Goal: Navigation & Orientation: Go to known website

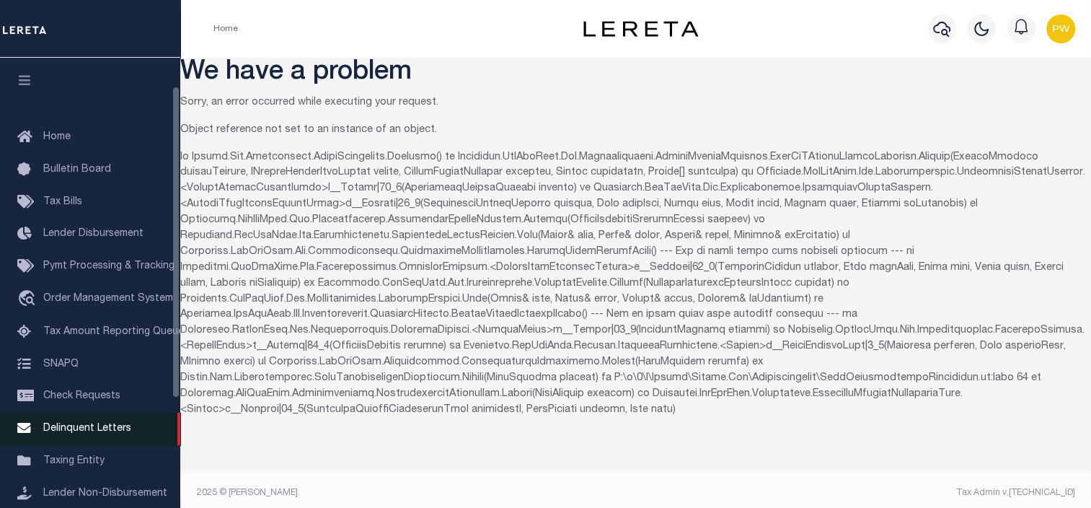
scroll to position [197, 0]
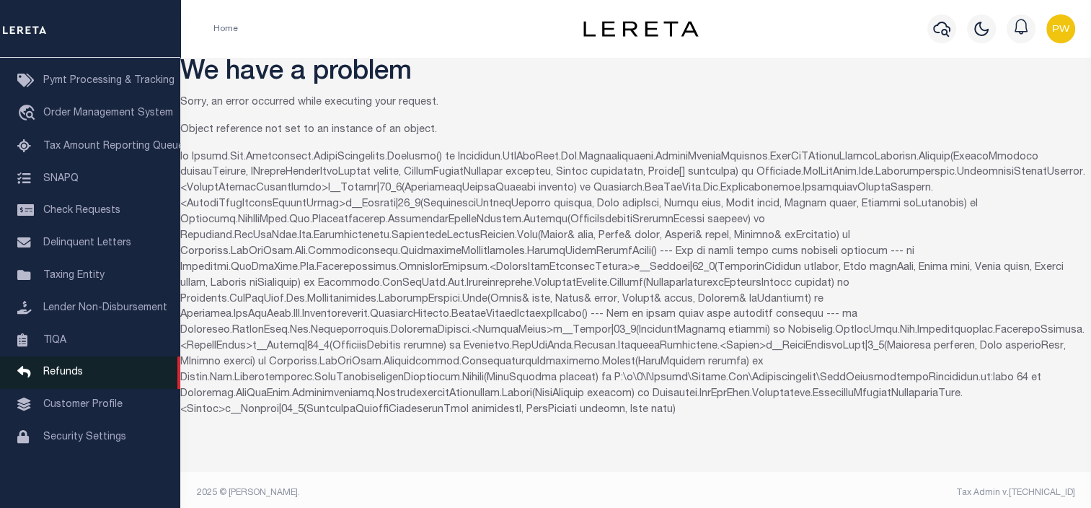
click at [75, 367] on span "Refunds" at bounding box center [63, 372] width 40 height 10
